Goal: Information Seeking & Learning: Learn about a topic

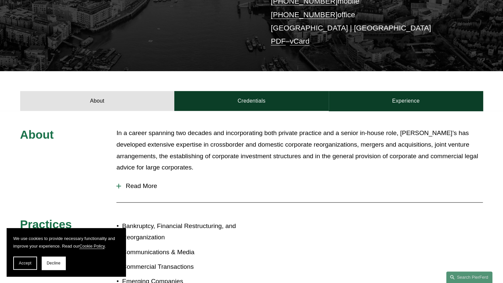
scroll to position [161, 0]
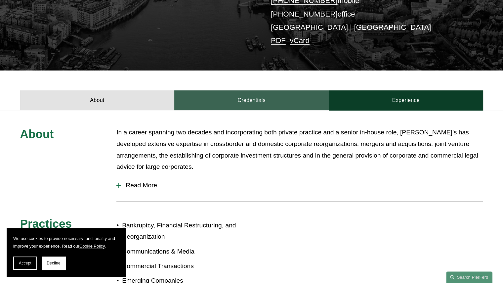
click at [199, 100] on link "Credentials" at bounding box center [251, 100] width 154 height 20
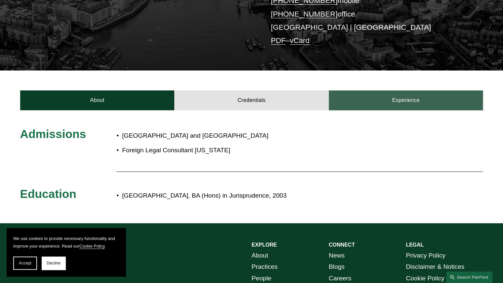
click at [418, 99] on link "Experience" at bounding box center [405, 100] width 154 height 20
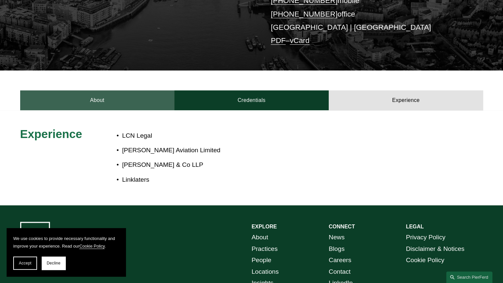
click at [102, 102] on link "About" at bounding box center [97, 100] width 154 height 20
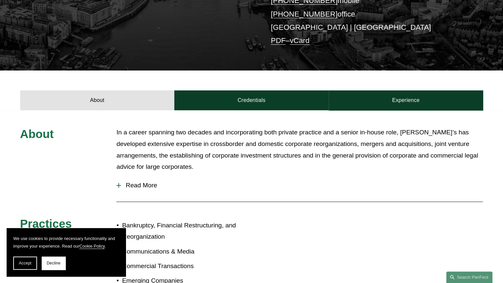
click at [135, 184] on span "Read More" at bounding box center [302, 184] width 362 height 7
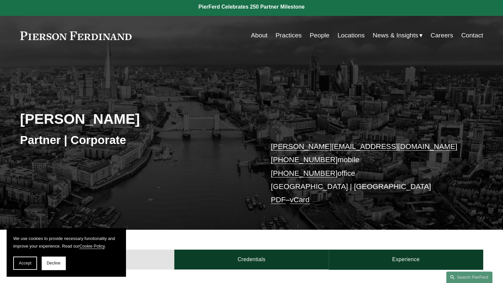
scroll to position [0, 0]
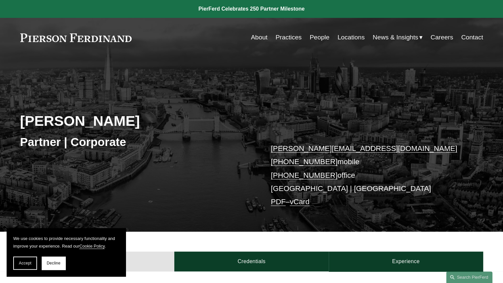
click at [285, 38] on link "Practices" at bounding box center [288, 37] width 26 height 13
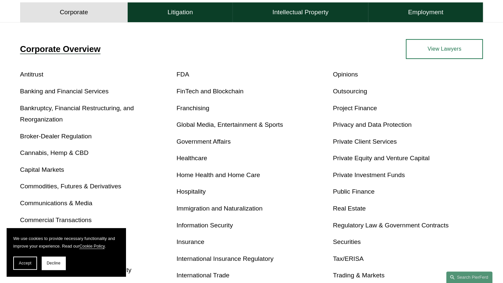
scroll to position [225, 0]
click at [342, 209] on link "Real Estate" at bounding box center [348, 208] width 33 height 7
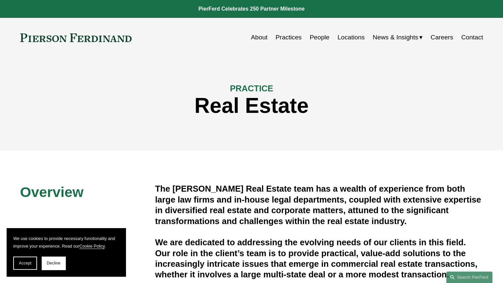
click at [342, 39] on link "Locations" at bounding box center [350, 37] width 27 height 13
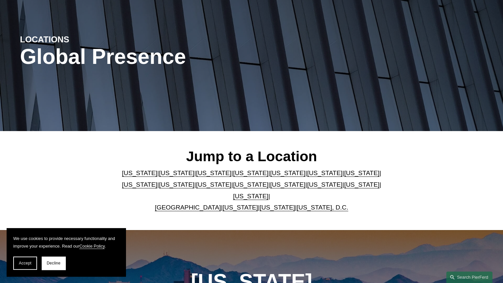
scroll to position [58, 0]
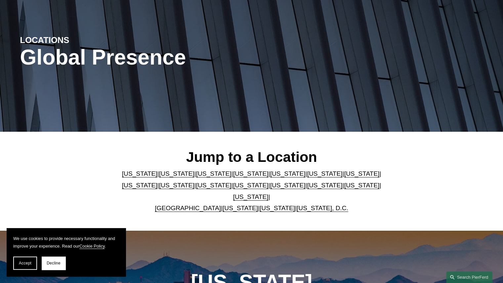
click at [184, 204] on link "United Kingdom" at bounding box center [188, 207] width 66 height 7
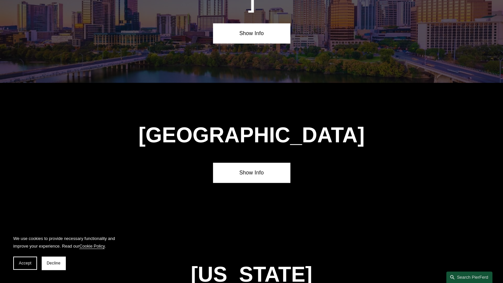
scroll to position [2372, 0]
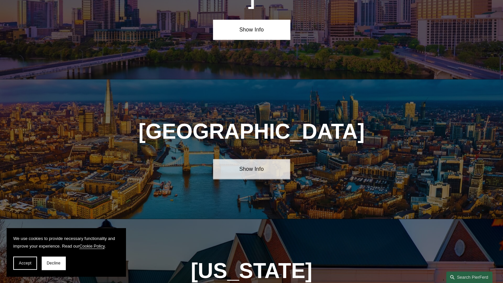
click at [249, 159] on link "Show Info" at bounding box center [251, 169] width 77 height 20
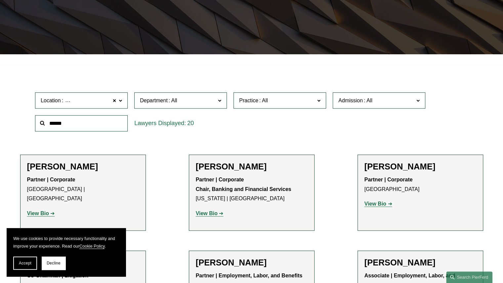
scroll to position [135, 0]
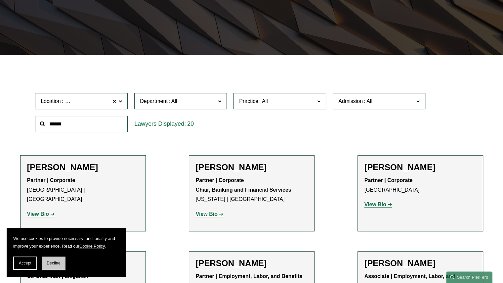
click at [56, 264] on span "Decline" at bounding box center [54, 262] width 14 height 5
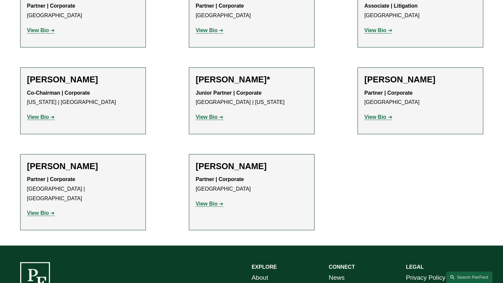
scroll to position [712, 0]
click at [260, 272] on link "About" at bounding box center [259, 278] width 17 height 12
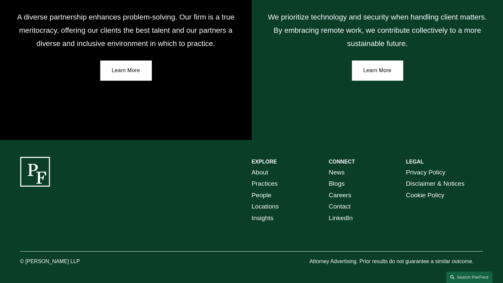
scroll to position [1169, 0]
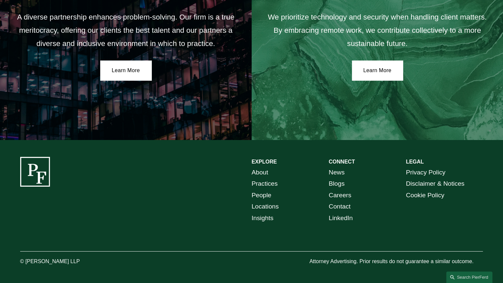
click at [336, 172] on link "News" at bounding box center [336, 173] width 16 height 12
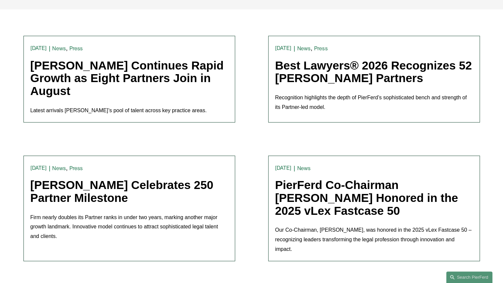
scroll to position [180, 0]
click at [131, 74] on link "[PERSON_NAME] Continues Rapid Growth as Eight Partners Join in August" at bounding box center [126, 78] width 193 height 38
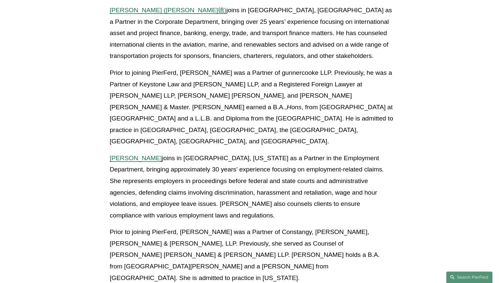
scroll to position [927, 0]
